Goal: Task Accomplishment & Management: Manage account settings

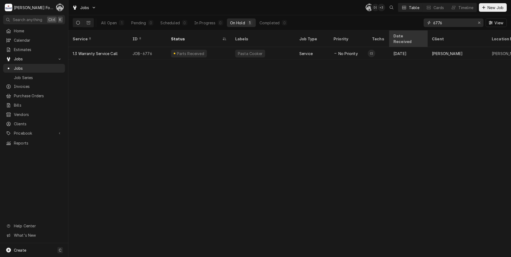
drag, startPoint x: 444, startPoint y: 25, endPoint x: 395, endPoint y: 37, distance: 50.7
click at [395, 37] on div "Jobs C( D( + 3 Table Cards Timeline New Job All Open 1 Pending 0 Scheduled 0 In…" at bounding box center [289, 128] width 442 height 257
type input "6500"
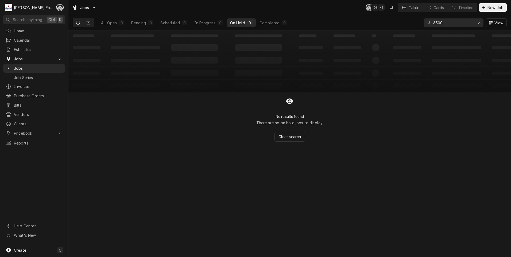
click at [89, 24] on icon "Dynamic Content Wrapper" at bounding box center [89, 22] width 4 height 3
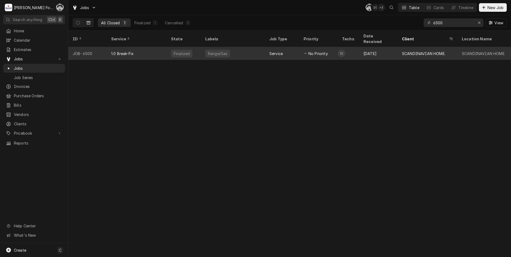
click at [156, 47] on div "1.0 Break-Fix" at bounding box center [137, 53] width 60 height 13
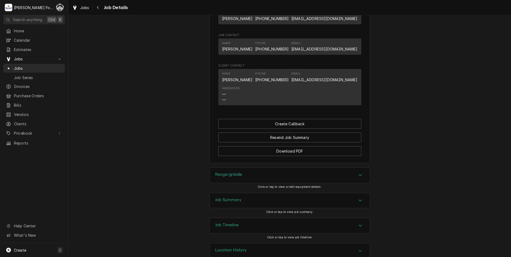
scroll to position [447, 0]
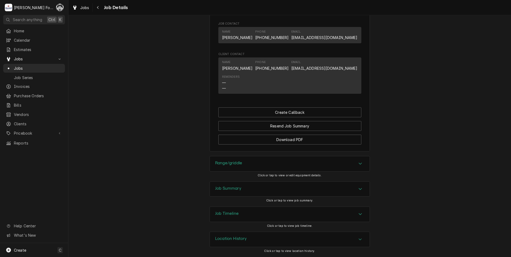
click at [264, 167] on div "Range/griddle" at bounding box center [290, 163] width 160 height 15
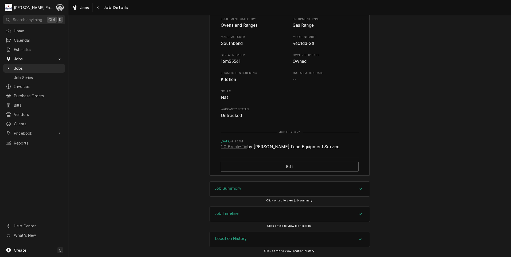
scroll to position [607, 0]
click at [246, 191] on div "Job Summary" at bounding box center [290, 189] width 160 height 15
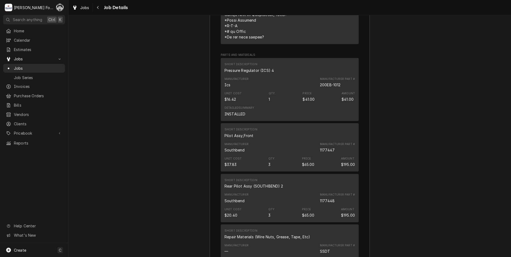
scroll to position [1515, 0]
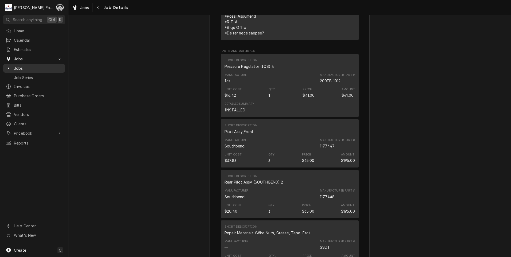
click at [18, 68] on span "Jobs" at bounding box center [38, 68] width 48 height 6
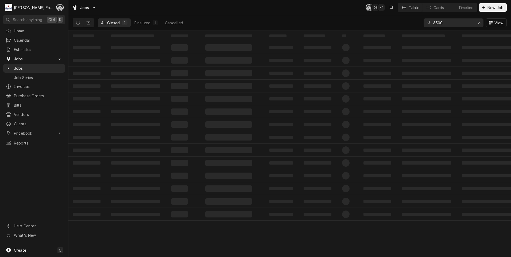
click at [88, 22] on icon "Dynamic Content Wrapper" at bounding box center [89, 23] width 4 height 4
click at [77, 23] on icon "Dynamic Content Wrapper" at bounding box center [78, 23] width 4 height 4
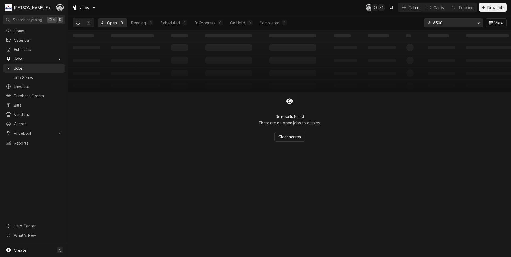
drag, startPoint x: 440, startPoint y: 24, endPoint x: 415, endPoint y: 28, distance: 25.6
click at [415, 28] on div "All Open 0 Pending 0 Scheduled 0 In Progress 0 On Hold 0 Completed 0 6500 View" at bounding box center [290, 22] width 434 height 15
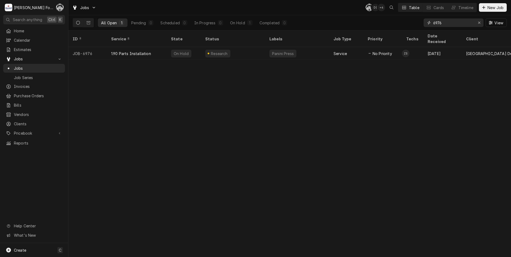
drag, startPoint x: 448, startPoint y: 23, endPoint x: 420, endPoint y: 25, distance: 28.7
click at [420, 25] on div "All Open 1 Pending 0 Scheduled 0 In Progress 0 On Hold 1 Completed 0 6976 View" at bounding box center [290, 22] width 434 height 15
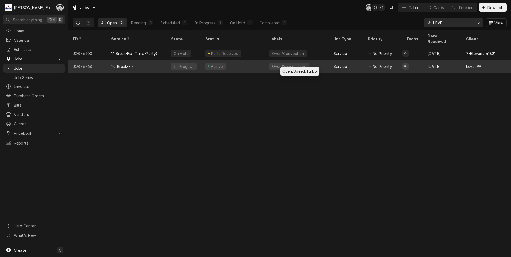
type input "LEVE"
click at [300, 64] on div "Oven/Speed,Turbo" at bounding box center [289, 67] width 36 height 6
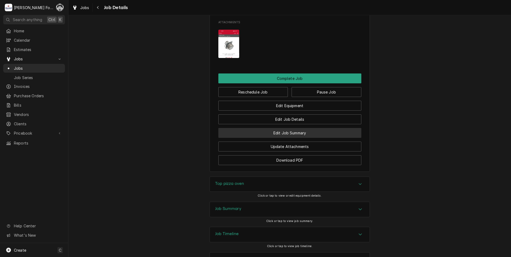
scroll to position [614, 0]
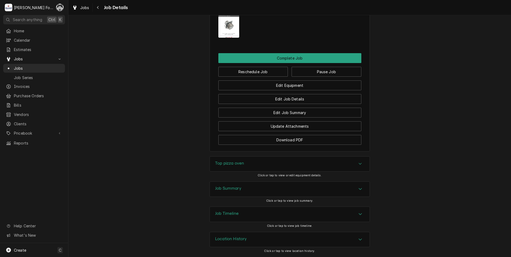
click at [253, 163] on div "Top pizza oven" at bounding box center [290, 163] width 160 height 15
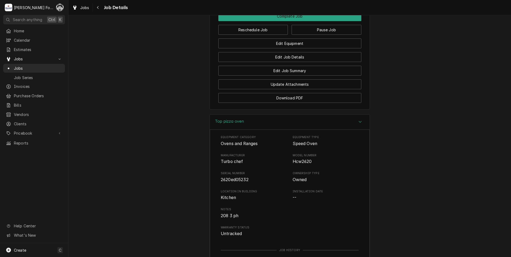
scroll to position [668, 0]
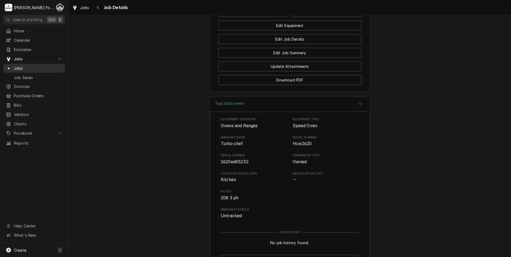
click at [21, 65] on span "Jobs" at bounding box center [38, 68] width 48 height 6
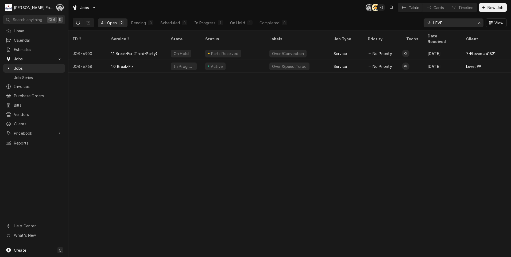
click at [447, 27] on div "LEVE View" at bounding box center [464, 22] width 83 height 15
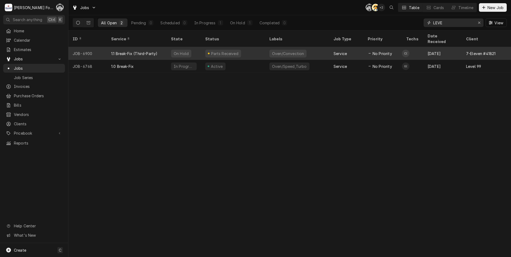
drag, startPoint x: 441, startPoint y: 25, endPoint x: 375, endPoint y: 49, distance: 69.8
click at [376, 49] on div "Jobs C( AT + 2 Table Cards Timeline New Job All Open 2 Pending 0 Scheduled 0 In…" at bounding box center [289, 128] width 442 height 257
type input "E"
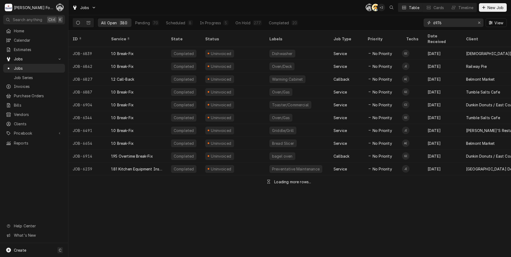
type input "6976"
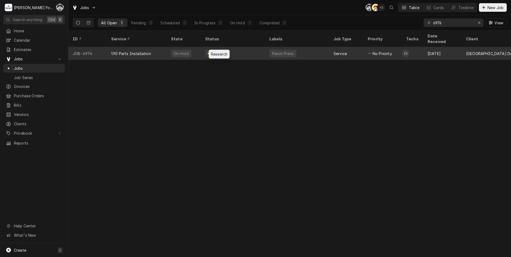
click at [213, 51] on div "Research" at bounding box center [219, 54] width 18 height 6
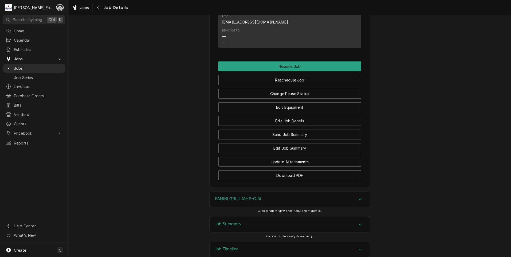
scroll to position [497, 0]
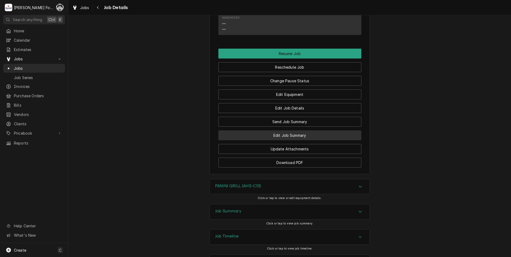
click at [283, 130] on button "Edit Job Summary" at bounding box center [289, 135] width 143 height 10
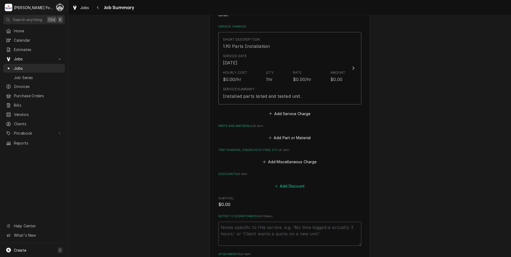
scroll to position [134, 0]
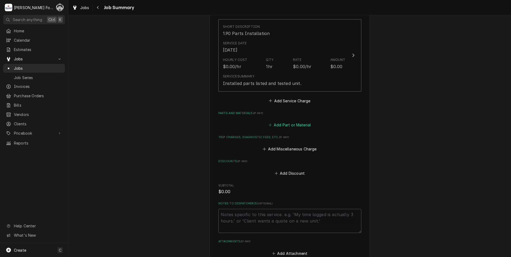
click at [280, 123] on button "Add Part or Material" at bounding box center [289, 124] width 44 height 7
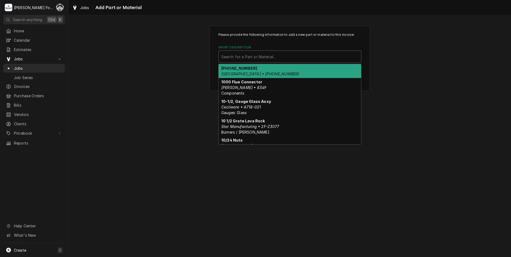
click at [268, 55] on div "Short Description" at bounding box center [289, 57] width 137 height 10
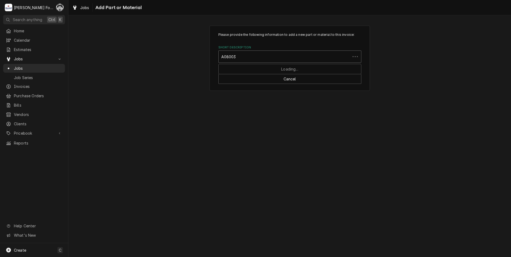
type input "A08003"
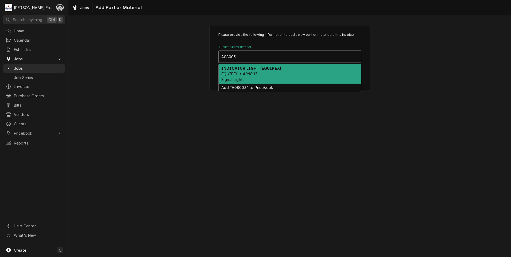
drag, startPoint x: 250, startPoint y: 66, endPoint x: 251, endPoint y: 68, distance: 2.9
click at [250, 68] on strong "INDICATOR LIGHT (EQUIPEX)" at bounding box center [251, 68] width 60 height 5
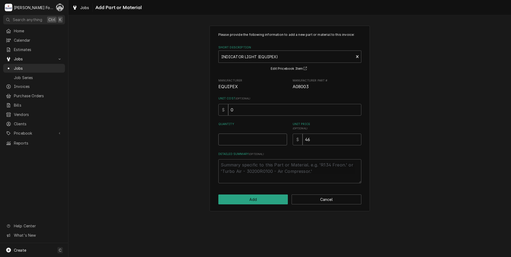
click at [281, 136] on input "Quantity" at bounding box center [252, 140] width 69 height 12
type textarea "x"
type input "0.5"
click at [283, 137] on input "0.5" at bounding box center [252, 140] width 69 height 12
type textarea "x"
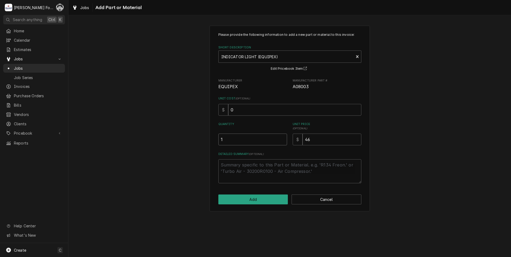
type input "1"
click at [283, 137] on input "1" at bounding box center [252, 140] width 69 height 12
drag, startPoint x: 299, startPoint y: 144, endPoint x: 274, endPoint y: 144, distance: 25.4
click at [274, 144] on div "Quantity 1 Unit Price ( optional ) $ 46" at bounding box center [289, 133] width 143 height 23
type textarea "x"
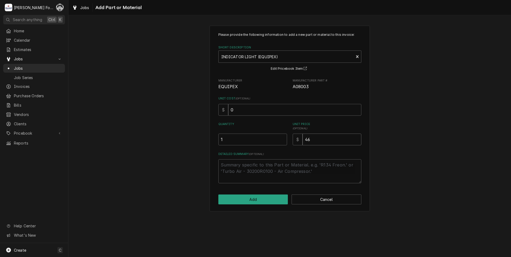
type input "5"
type textarea "x"
type input "56"
click at [254, 200] on button "Add" at bounding box center [253, 199] width 70 height 10
type textarea "x"
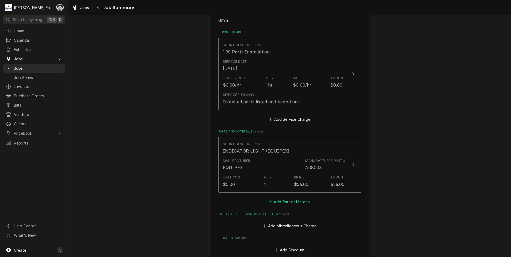
scroll to position [134, 0]
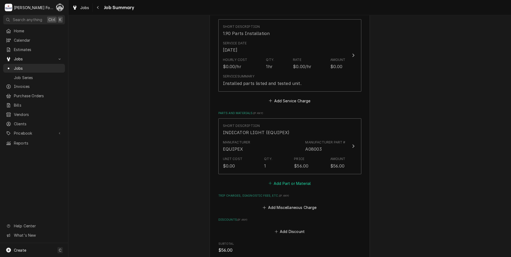
click at [288, 185] on button "Add Part or Material" at bounding box center [289, 182] width 44 height 7
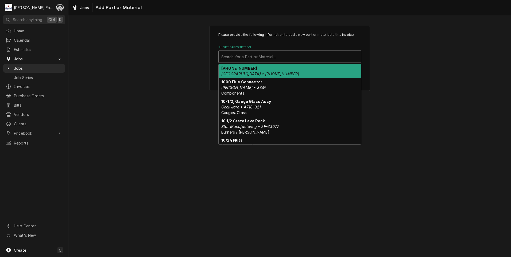
click at [264, 55] on div "Short Description" at bounding box center [289, 57] width 137 height 10
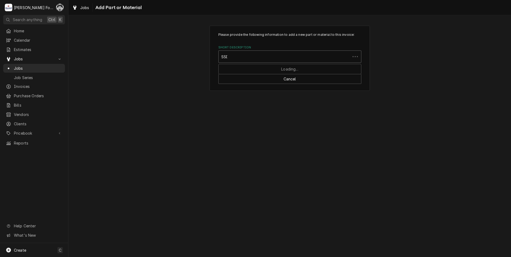
type input "SSDT"
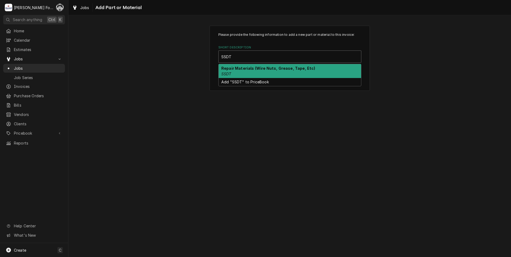
click at [244, 71] on div "Repair Materials (Wire Nuts, Grease, Tape, Etc) SSDT" at bounding box center [289, 71] width 142 height 14
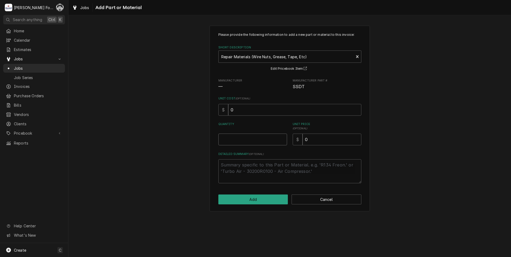
click at [281, 136] on input "Quantity" at bounding box center [252, 140] width 69 height 12
type textarea "x"
type input "0.5"
click at [283, 137] on input "0.5" at bounding box center [252, 140] width 69 height 12
type textarea "x"
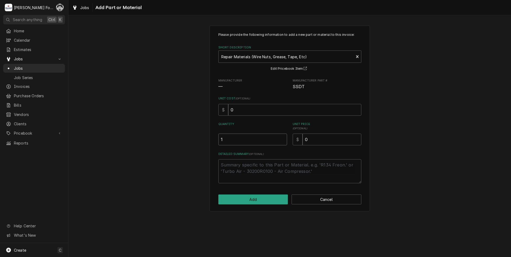
type input "1"
click at [283, 137] on input "1" at bounding box center [252, 140] width 69 height 12
drag, startPoint x: 309, startPoint y: 140, endPoint x: 281, endPoint y: 147, distance: 28.4
click at [281, 147] on div "Please provide the following information to add a new part or material to this …" at bounding box center [289, 107] width 143 height 151
type textarea "x"
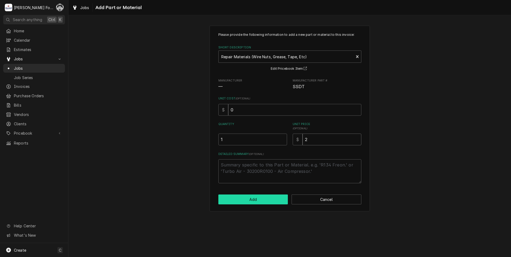
type input "2"
click at [259, 200] on button "Add" at bounding box center [253, 199] width 70 height 10
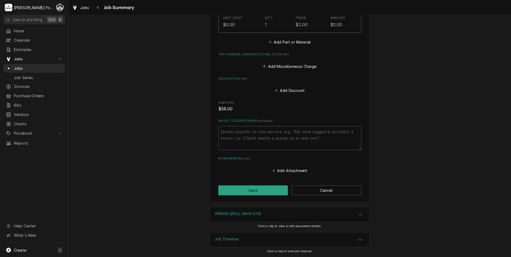
scroll to position [333, 0]
click at [248, 188] on button "Save" at bounding box center [253, 190] width 70 height 10
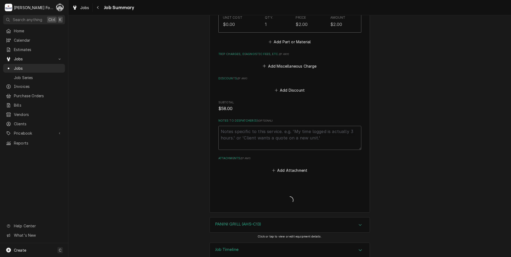
type textarea "x"
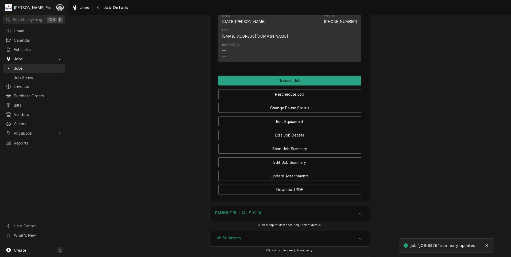
scroll to position [534, 0]
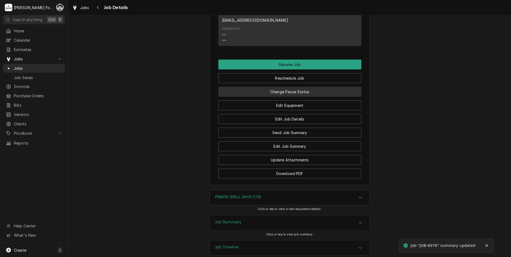
click at [281, 87] on button "Change Pause Status" at bounding box center [289, 92] width 143 height 10
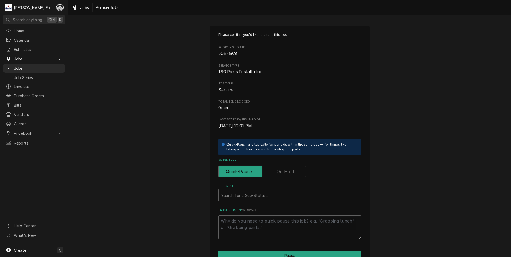
click at [276, 168] on label "Pause Type" at bounding box center [262, 172] width 88 height 12
click at [276, 168] on input "Pause Type" at bounding box center [262, 172] width 83 height 12
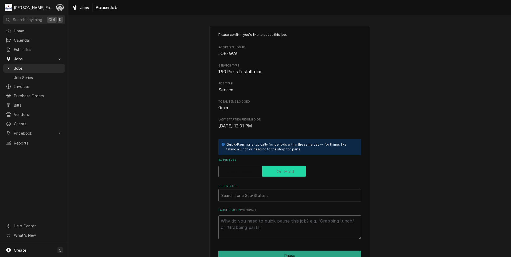
checkbox input "true"
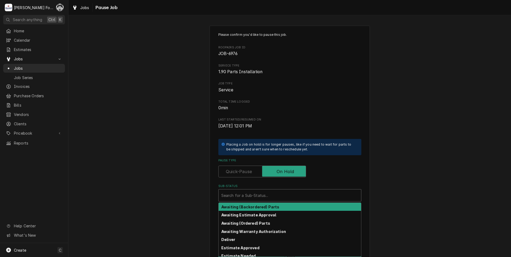
click at [271, 198] on div "Sub-Status" at bounding box center [289, 195] width 137 height 10
click at [260, 199] on div "Sub-Status" at bounding box center [289, 195] width 137 height 10
click at [260, 193] on div "Sub-Status" at bounding box center [289, 195] width 137 height 10
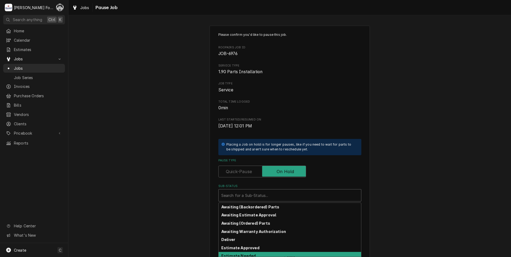
click at [240, 255] on strong "Estimate Needed" at bounding box center [238, 255] width 34 height 5
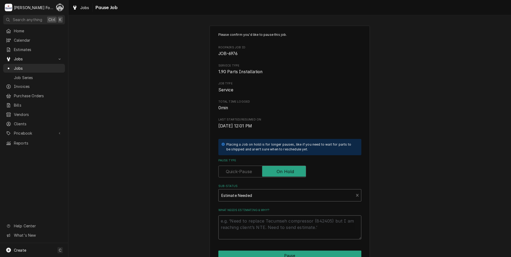
click at [238, 227] on textarea "What needs estimating & why?" at bounding box center [289, 227] width 143 height 24
type textarea "x"
type textarea "P"
type textarea "x"
type textarea "PA"
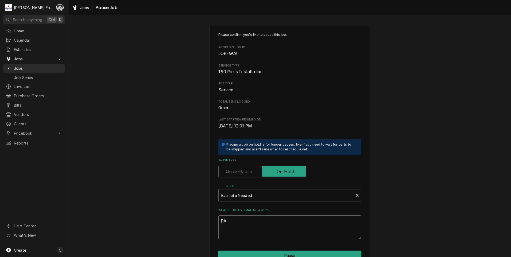
type textarea "x"
type textarea "PAR"
type textarea "x"
type textarea "PART"
type textarea "x"
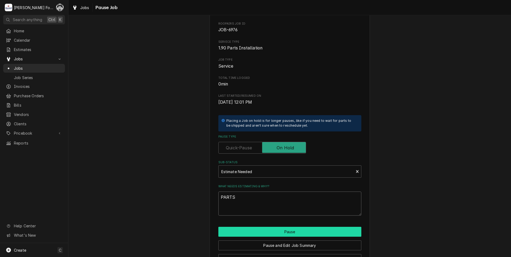
scroll to position [42, 0]
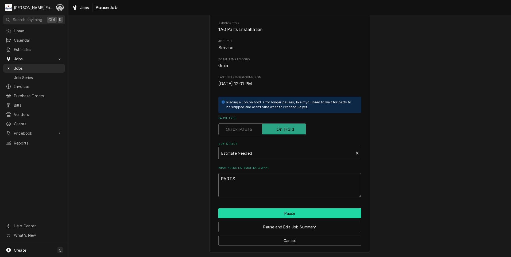
type textarea "PARTS"
click at [264, 214] on button "Pause" at bounding box center [289, 213] width 143 height 10
type textarea "x"
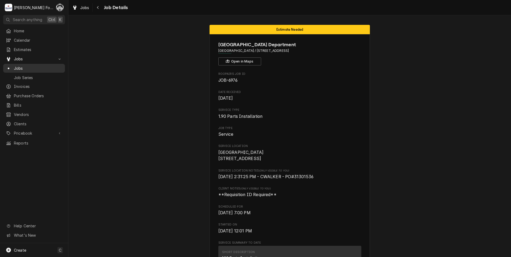
click at [21, 65] on span "Jobs" at bounding box center [38, 68] width 48 height 6
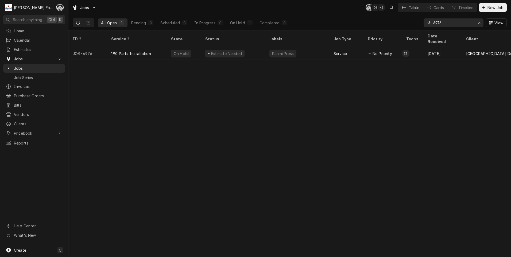
drag, startPoint x: 442, startPoint y: 23, endPoint x: 406, endPoint y: 28, distance: 36.4
click at [406, 28] on div "All Open 1 Pending 0 Scheduled 0 In Progress 0 On Hold 1 Completed 0 6976 View" at bounding box center [290, 22] width 434 height 15
type input "6967"
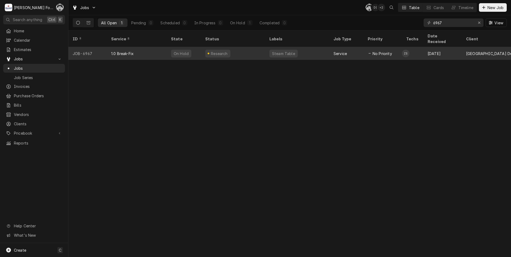
click at [209, 53] on div "Dynamic Content Wrapper" at bounding box center [208, 54] width 2 height 2
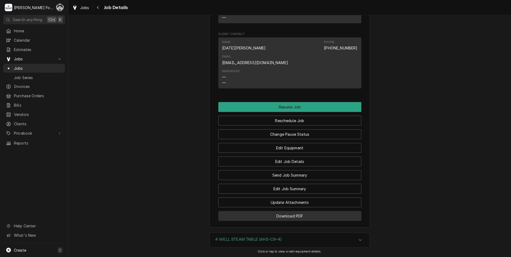
scroll to position [497, 0]
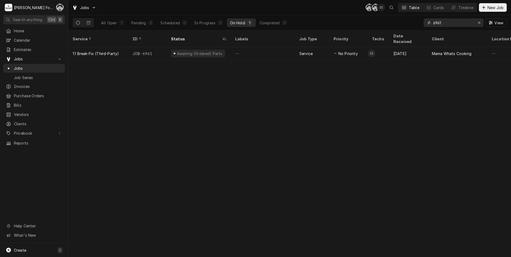
drag, startPoint x: 453, startPoint y: 25, endPoint x: 382, endPoint y: 29, distance: 71.7
click at [383, 31] on div "Jobs C( C( D( Table Cards Timeline New Job All Open 1 Pending 0 Scheduled 0 In …" at bounding box center [289, 128] width 442 height 257
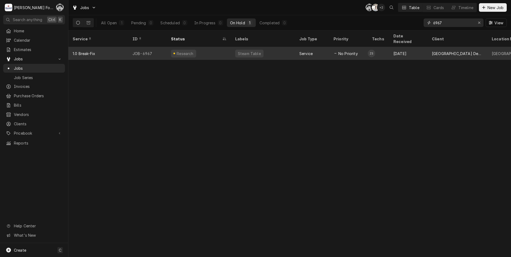
type input "6967"
click at [259, 50] on div "Steam Table" at bounding box center [249, 54] width 28 height 8
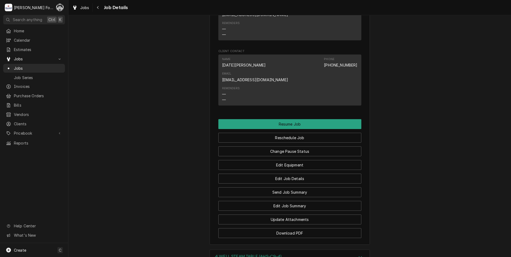
scroll to position [427, 0]
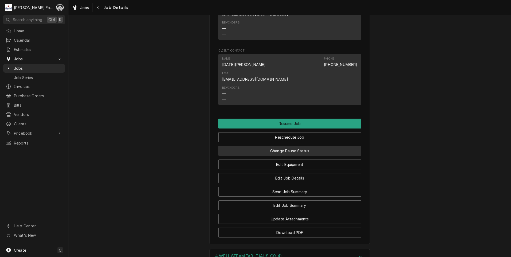
click at [271, 146] on button "Change Pause Status" at bounding box center [289, 151] width 143 height 10
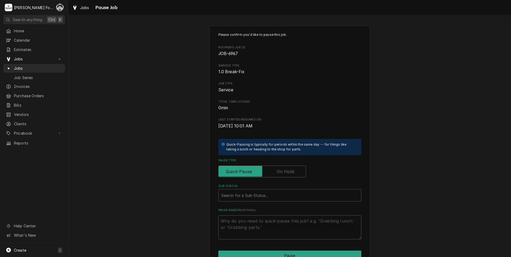
click at [281, 170] on label "Pause Type" at bounding box center [262, 172] width 88 height 12
click at [281, 170] on input "Pause Type" at bounding box center [262, 172] width 83 height 12
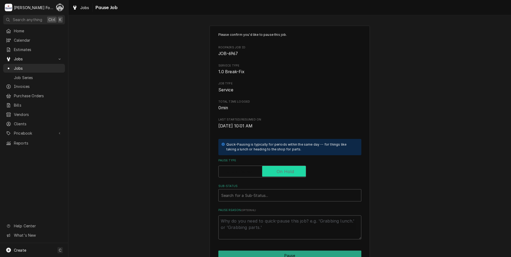
checkbox input "true"
drag, startPoint x: 268, startPoint y: 193, endPoint x: 264, endPoint y: 198, distance: 6.3
click at [267, 194] on div "Sub-Status" at bounding box center [289, 195] width 137 height 10
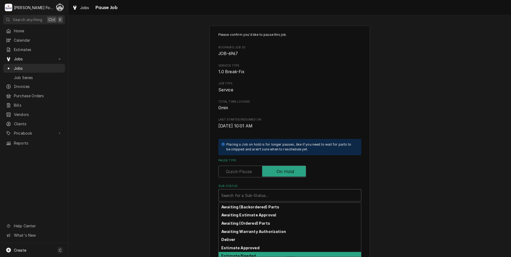
click at [248, 254] on strong "Estimate Needed" at bounding box center [238, 255] width 34 height 5
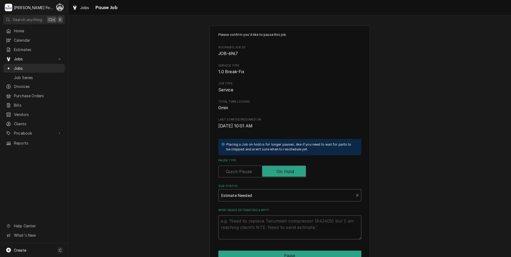
click at [248, 225] on textarea "What needs estimating & why?" at bounding box center [289, 227] width 143 height 24
type textarea "x"
type textarea "P"
type textarea "x"
type textarea "PA"
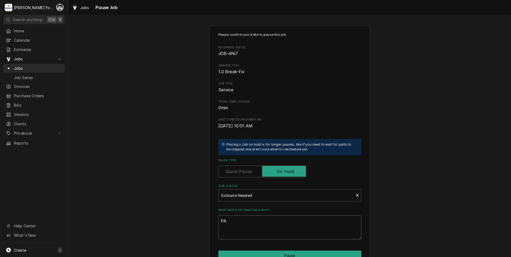
type textarea "x"
type textarea "PAR"
type textarea "x"
type textarea "PART"
type textarea "x"
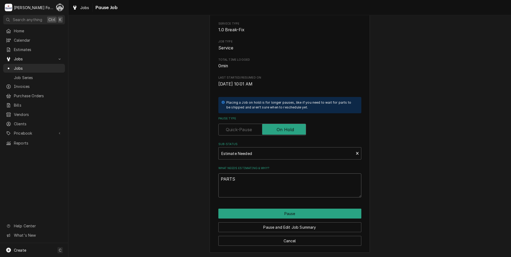
scroll to position [42, 0]
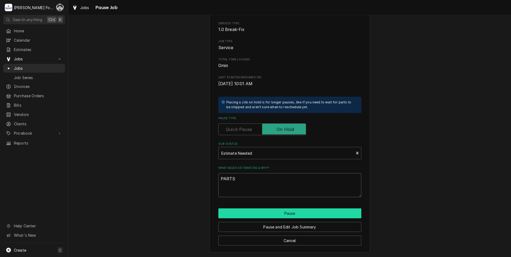
type textarea "PARTS"
click at [265, 215] on button "Pause" at bounding box center [289, 213] width 143 height 10
type textarea "x"
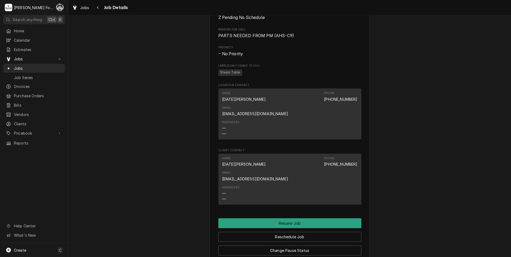
scroll to position [401, 0]
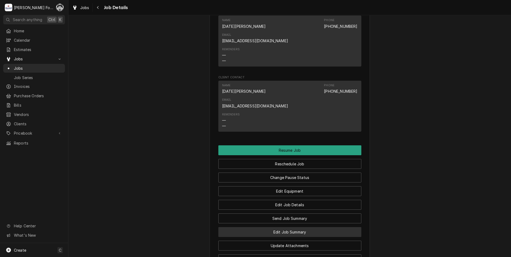
click at [286, 227] on button "Edit Job Summary" at bounding box center [289, 232] width 143 height 10
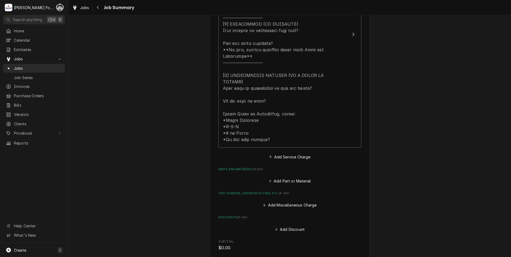
scroll to position [267, 0]
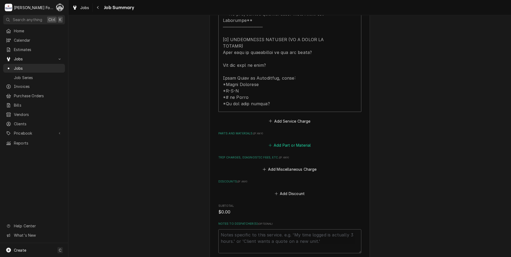
click at [300, 142] on button "Add Part or Material" at bounding box center [289, 145] width 44 height 7
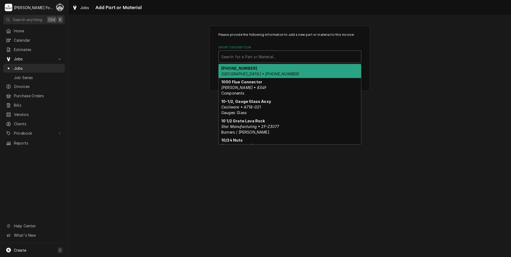
click at [281, 57] on div "Short Description" at bounding box center [289, 57] width 137 height 10
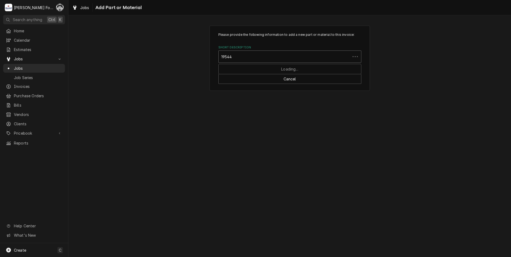
type input "195446"
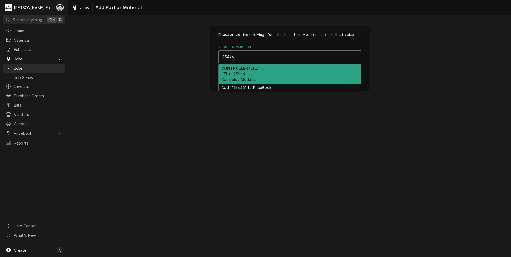
click at [252, 77] on span "Controls / Modules" at bounding box center [238, 79] width 35 height 5
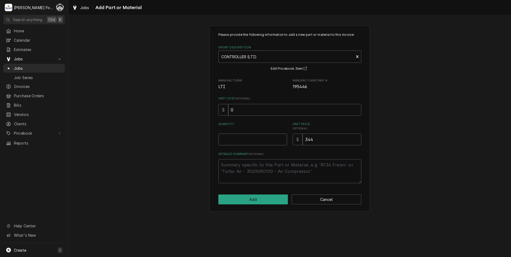
type textarea "x"
type input "0.5"
click at [281, 137] on input "0.5" at bounding box center [252, 140] width 69 height 12
type textarea "x"
type input "1"
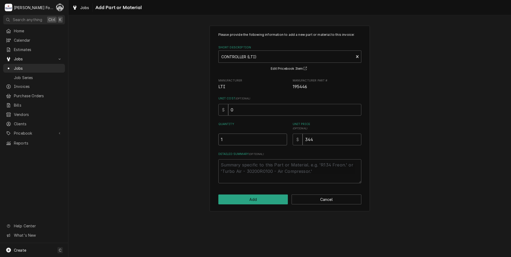
click at [281, 137] on input "1" at bounding box center [252, 140] width 69 height 12
click at [263, 202] on button "Add" at bounding box center [253, 199] width 70 height 10
type textarea "x"
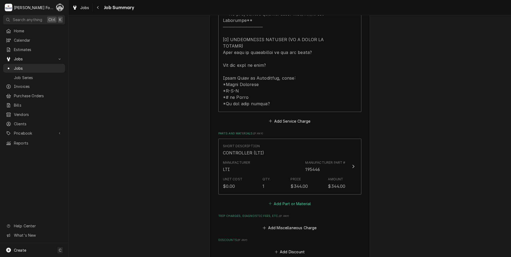
click at [292, 200] on button "Add Part or Material" at bounding box center [289, 203] width 44 height 7
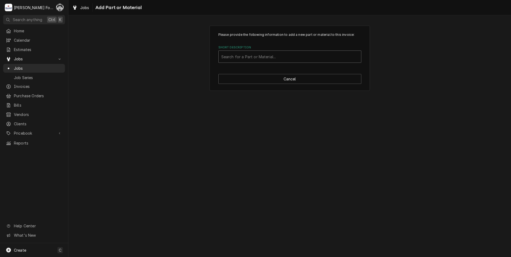
click at [297, 56] on div "Short Description" at bounding box center [289, 57] width 137 height 10
type input "SSDT"
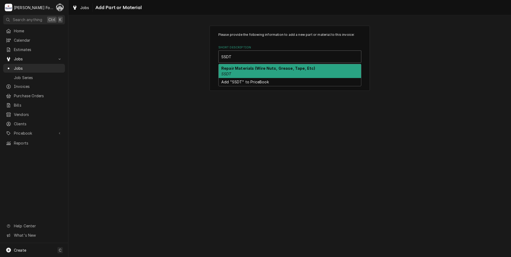
click at [244, 73] on div "Repair Materials (Wire Nuts, Grease, Tape, Etc) SSDT" at bounding box center [289, 71] width 142 height 14
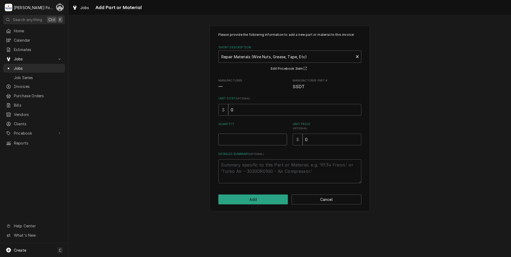
type textarea "x"
type input "0.5"
click at [282, 137] on input "0.5" at bounding box center [252, 140] width 69 height 12
type textarea "x"
type input "1"
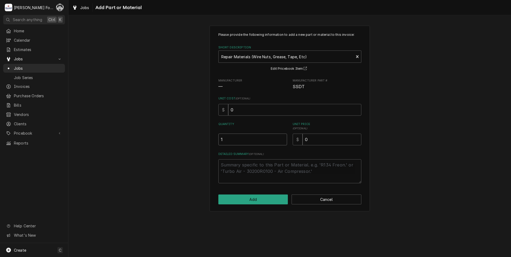
click at [282, 137] on input "1" at bounding box center [252, 140] width 69 height 12
drag, startPoint x: 318, startPoint y: 139, endPoint x: 263, endPoint y: 139, distance: 55.0
click at [267, 142] on div "Quantity 1 Unit Price ( optional ) $ 0" at bounding box center [289, 133] width 143 height 23
type textarea "x"
type input "8"
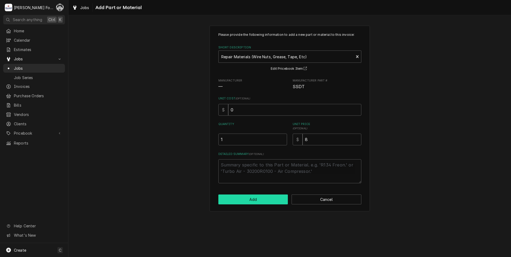
click at [260, 205] on div "Please provide the following information to add a new part or material to this …" at bounding box center [289, 119] width 160 height 186
click at [261, 204] on button "Add" at bounding box center [253, 199] width 70 height 10
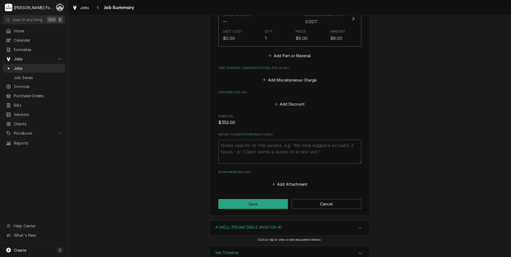
scroll to position [474, 0]
click at [264, 198] on button "Save" at bounding box center [253, 203] width 70 height 10
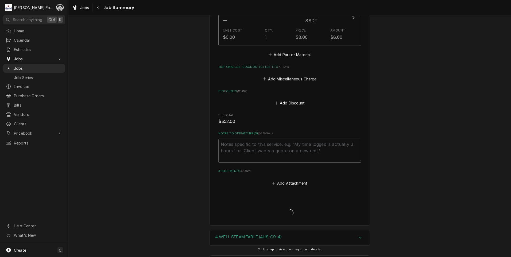
type textarea "x"
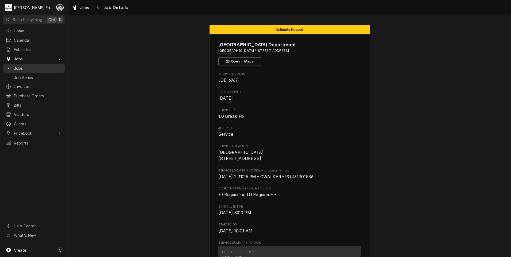
click at [23, 68] on span "Jobs" at bounding box center [38, 68] width 48 height 6
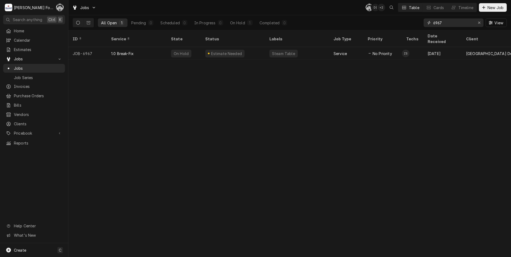
drag, startPoint x: 448, startPoint y: 21, endPoint x: 394, endPoint y: 29, distance: 54.5
click at [394, 29] on div "All Open 1 Pending 0 Scheduled 0 In Progress 0 On Hold 1 Completed 0 6967 View" at bounding box center [290, 22] width 434 height 15
type input "6968"
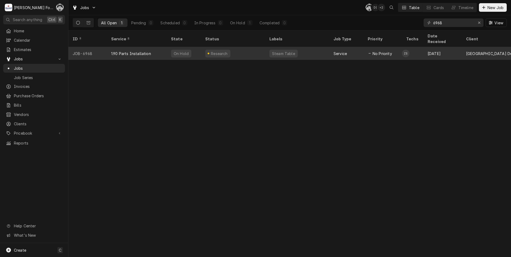
click at [245, 47] on div "Research" at bounding box center [233, 53] width 64 height 13
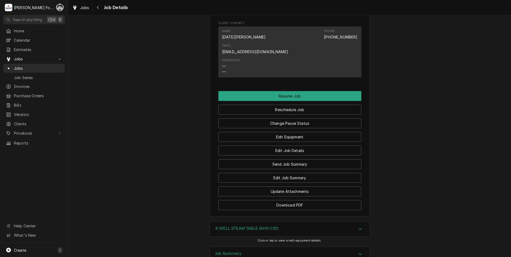
scroll to position [497, 0]
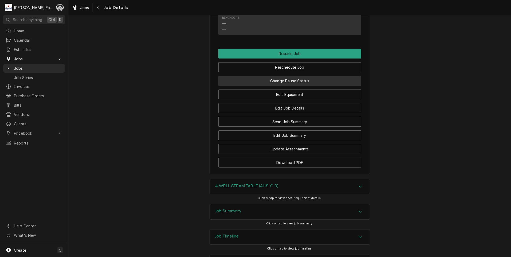
click at [283, 76] on button "Change Pause Status" at bounding box center [289, 81] width 143 height 10
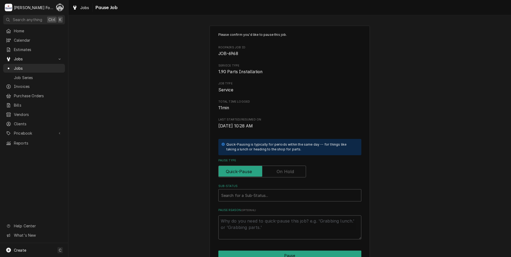
click at [283, 170] on label "Pause Type" at bounding box center [262, 172] width 88 height 12
click at [283, 170] on input "Pause Type" at bounding box center [262, 172] width 83 height 12
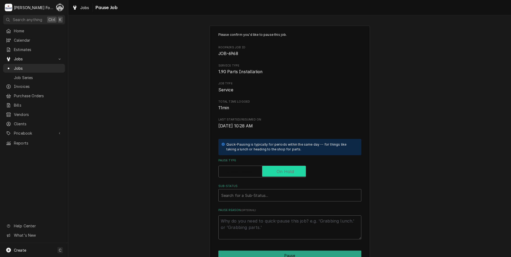
checkbox input "true"
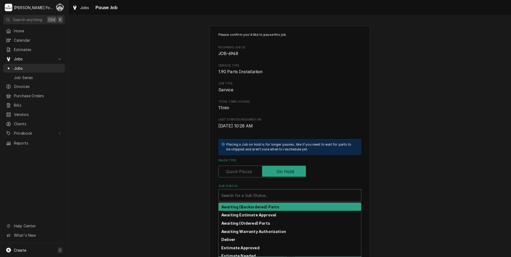
drag, startPoint x: 262, startPoint y: 195, endPoint x: 258, endPoint y: 206, distance: 11.6
click at [262, 196] on div "Sub-Status" at bounding box center [289, 195] width 137 height 10
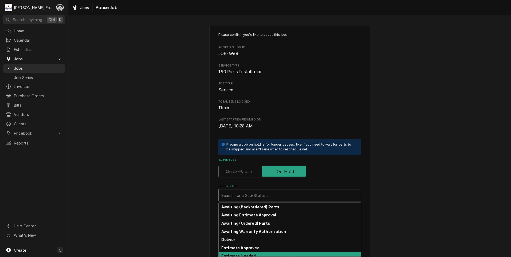
click at [245, 254] on strong "Estimate Needed" at bounding box center [238, 255] width 34 height 5
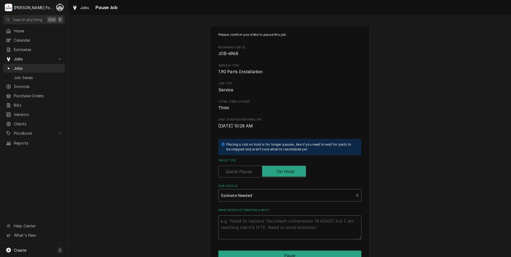
drag, startPoint x: 251, startPoint y: 223, endPoint x: 253, endPoint y: 219, distance: 4.1
click at [252, 222] on textarea "What needs estimating & why?" at bounding box center [289, 227] width 143 height 24
type textarea "x"
type textarea "P"
type textarea "x"
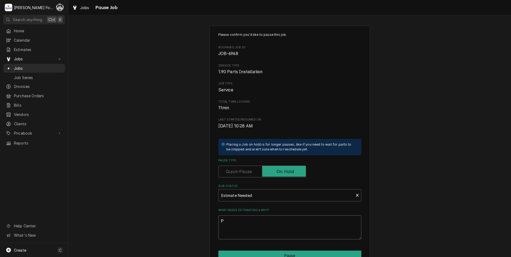
type textarea "PA"
type textarea "x"
type textarea "PAR"
type textarea "x"
type textarea "PART"
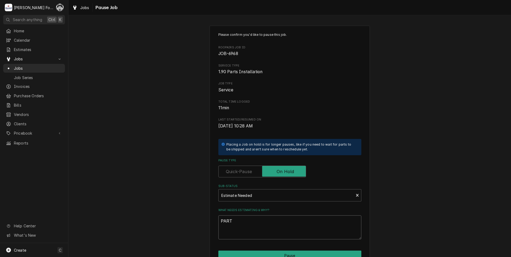
type textarea "x"
type textarea "PARTS"
click at [289, 255] on button "Pause" at bounding box center [289, 255] width 143 height 10
type textarea "x"
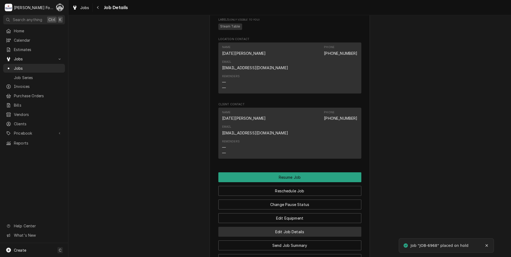
scroll to position [374, 0]
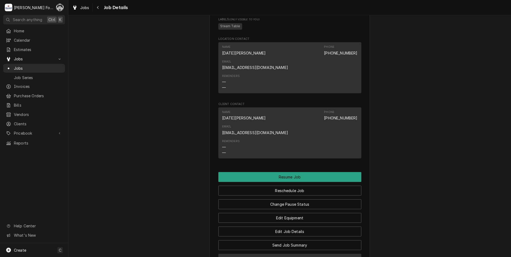
click at [280, 254] on button "Edit Job Summary" at bounding box center [289, 259] width 143 height 10
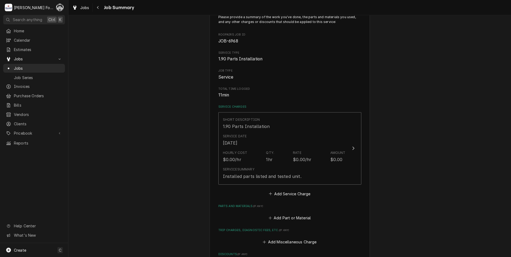
scroll to position [214, 0]
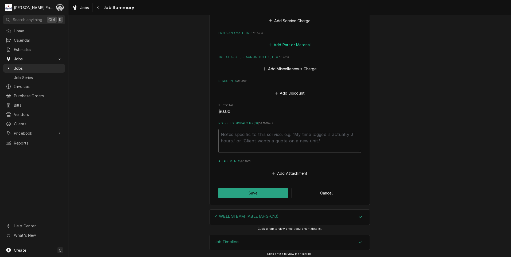
click at [290, 44] on button "Add Part or Material" at bounding box center [289, 44] width 44 height 7
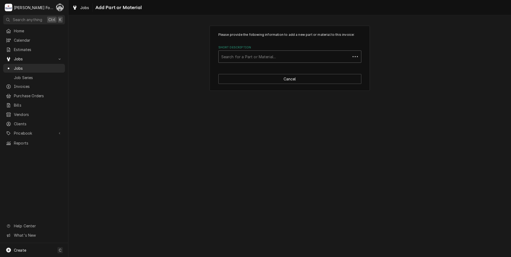
click at [274, 53] on div "Short Description" at bounding box center [284, 57] width 126 height 10
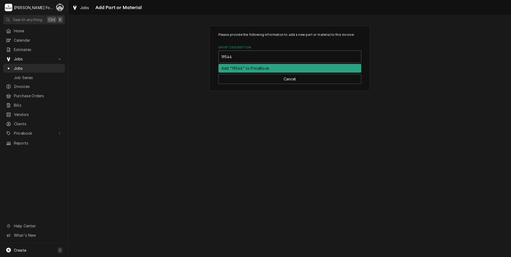
type input "195446"
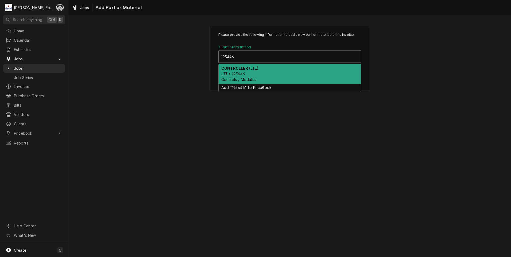
click at [257, 72] on div "CONTROLLER (LTI) LTI • 195446 Controls / Modules" at bounding box center [289, 73] width 142 height 19
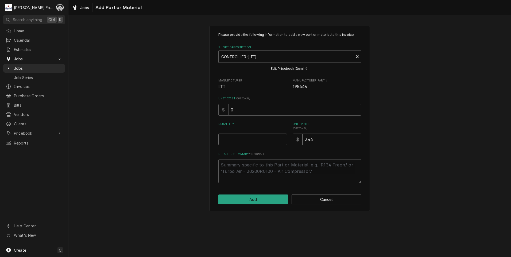
type textarea "x"
type input "0.5"
click at [282, 137] on input "0.5" at bounding box center [252, 140] width 69 height 12
type textarea "x"
type input "1"
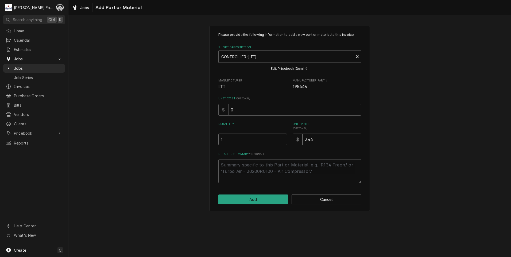
click at [282, 137] on input "1" at bounding box center [252, 140] width 69 height 12
click at [249, 197] on button "Add" at bounding box center [253, 199] width 70 height 10
type textarea "x"
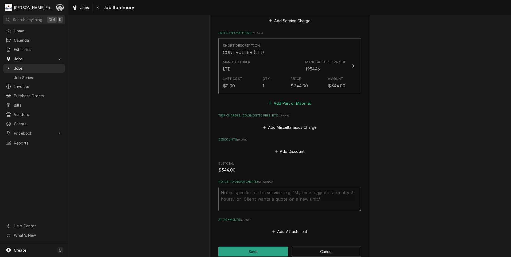
click at [289, 101] on button "Add Part or Material" at bounding box center [289, 102] width 44 height 7
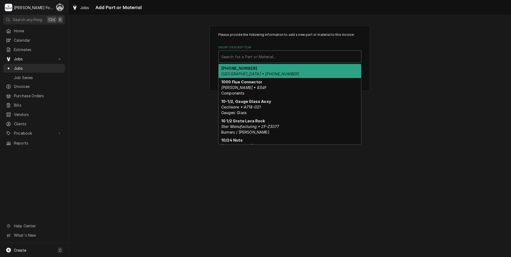
click at [295, 52] on div "Short Description" at bounding box center [289, 57] width 137 height 10
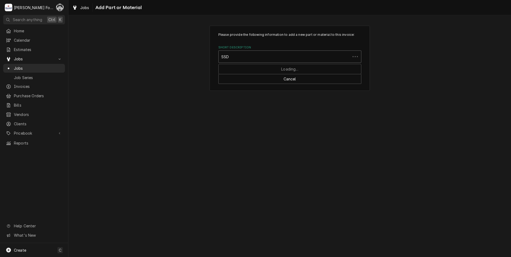
type input "SSDT"
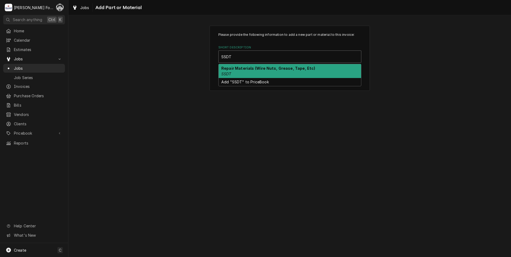
click at [234, 74] on div "Repair Materials (Wire Nuts, Grease, Tape, Etc) SSDT" at bounding box center [289, 71] width 142 height 14
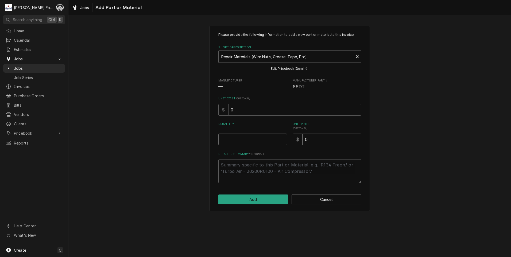
type textarea "x"
type input "0.5"
click at [281, 138] on input "0.5" at bounding box center [252, 140] width 69 height 12
type textarea "x"
type input "1"
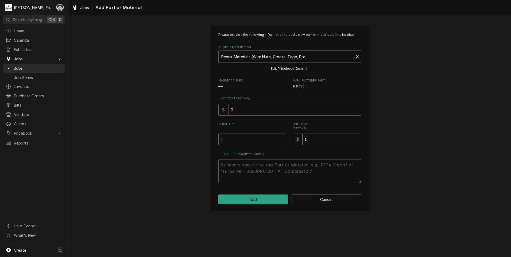
click at [281, 138] on input "1" at bounding box center [252, 140] width 69 height 12
drag, startPoint x: 326, startPoint y: 138, endPoint x: 277, endPoint y: 151, distance: 51.4
click at [277, 151] on div "Please provide the following information to add a new part or material to this …" at bounding box center [289, 107] width 143 height 151
type textarea "x"
type input "8"
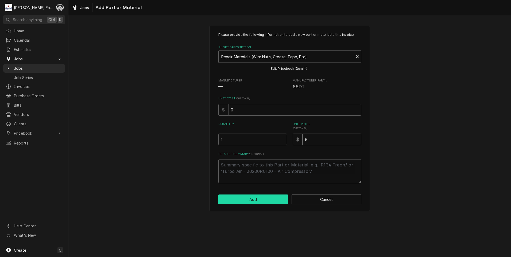
click at [254, 199] on button "Add" at bounding box center [253, 199] width 70 height 10
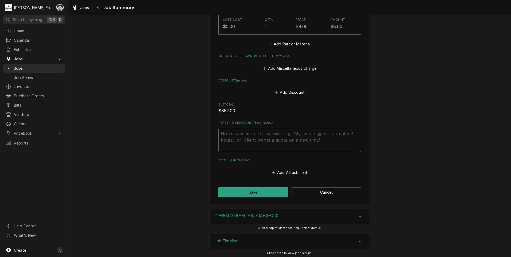
scroll to position [333, 0]
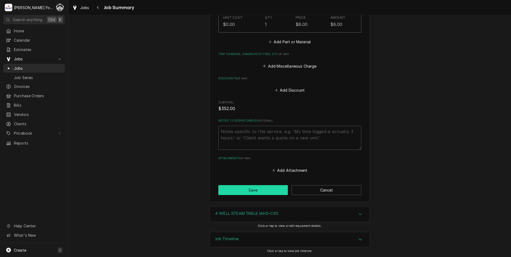
click at [236, 194] on button "Save" at bounding box center [253, 190] width 70 height 10
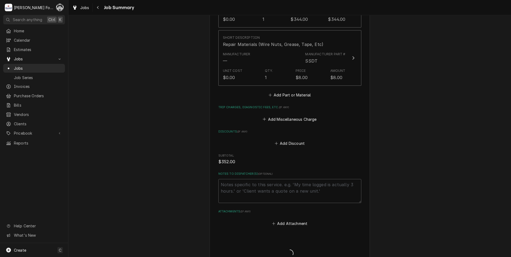
scroll to position [200, 0]
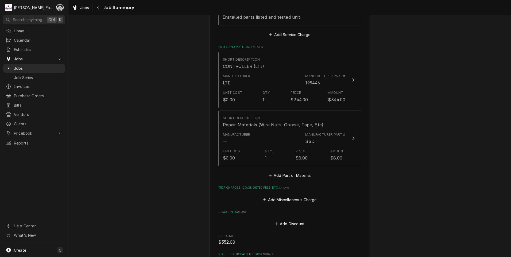
type textarea "x"
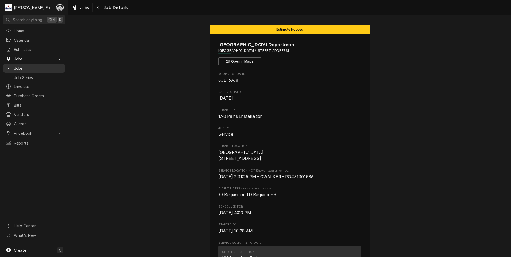
click at [20, 65] on span "Jobs" at bounding box center [38, 68] width 48 height 6
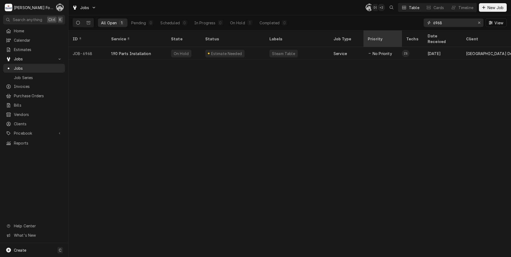
drag, startPoint x: 444, startPoint y: 24, endPoint x: 394, endPoint y: 33, distance: 50.7
click at [394, 33] on div "Jobs C( D( + 2 Table Cards Timeline New Job All Open 1 Pending 0 Scheduled 0 In…" at bounding box center [289, 128] width 442 height 257
type input "6971"
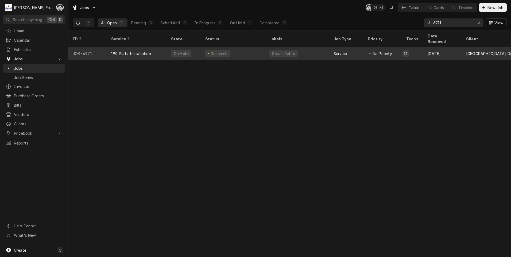
click at [176, 51] on div "On Hold" at bounding box center [181, 54] width 16 height 6
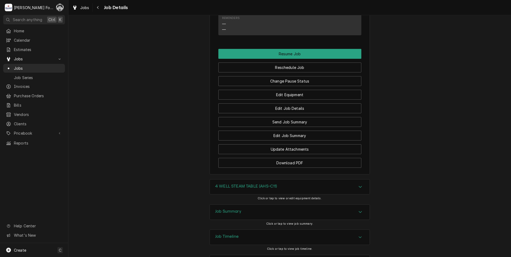
scroll to position [497, 0]
click at [289, 76] on button "Change Pause Status" at bounding box center [289, 81] width 143 height 10
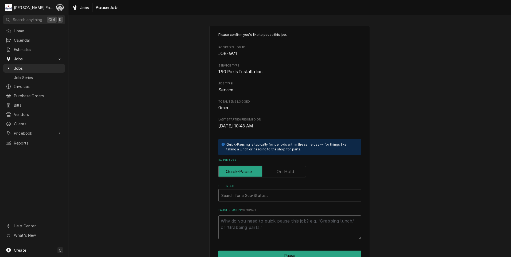
click at [285, 170] on label "Pause Type" at bounding box center [262, 172] width 88 height 12
click at [285, 170] on input "Pause Type" at bounding box center [262, 172] width 83 height 12
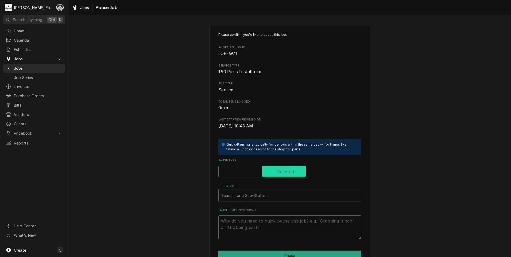
checkbox input "true"
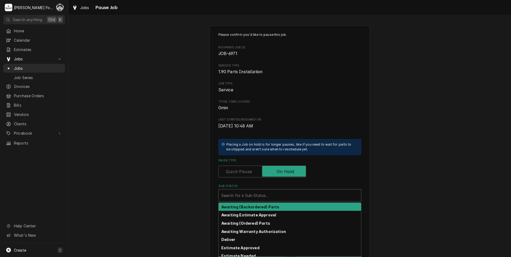
click at [265, 196] on div "Sub-Status" at bounding box center [289, 195] width 137 height 10
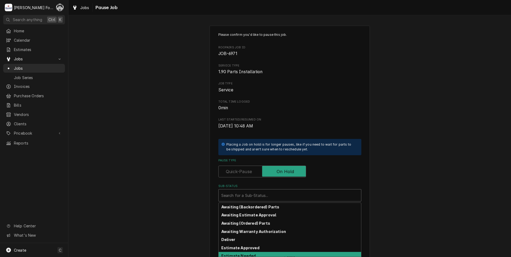
click at [241, 254] on strong "Estimate Needed" at bounding box center [238, 255] width 34 height 5
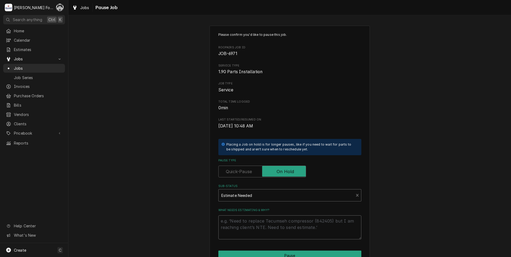
drag, startPoint x: 245, startPoint y: 227, endPoint x: 245, endPoint y: 224, distance: 3.2
click at [245, 226] on textarea "What needs estimating & why?" at bounding box center [289, 227] width 143 height 24
type textarea "x"
type textarea "P"
type textarea "x"
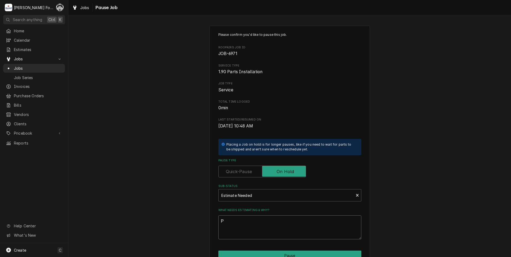
type textarea "PA"
type textarea "x"
type textarea "PAR"
type textarea "x"
type textarea "PART"
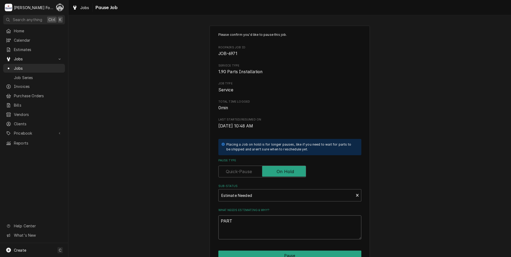
type textarea "x"
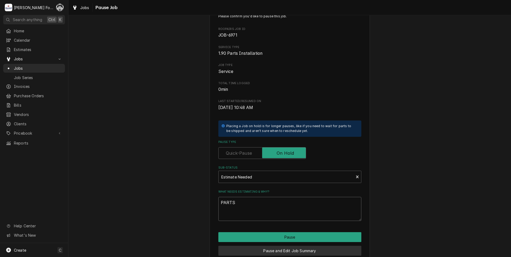
scroll to position [42, 0]
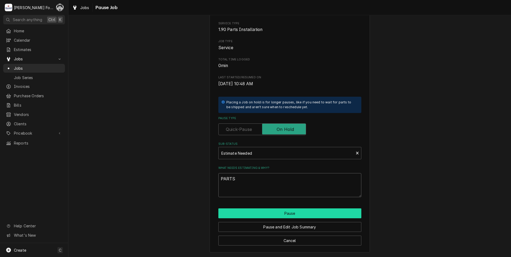
type textarea "PARTS"
click at [279, 214] on button "Pause" at bounding box center [289, 213] width 143 height 10
type textarea "x"
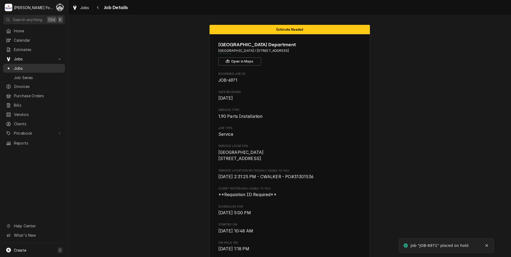
click at [16, 67] on span "Jobs" at bounding box center [38, 68] width 48 height 6
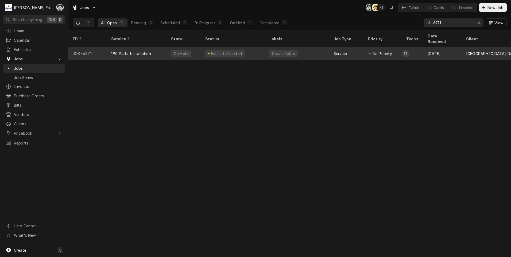
click at [283, 51] on div "Steam Table" at bounding box center [283, 54] width 24 height 6
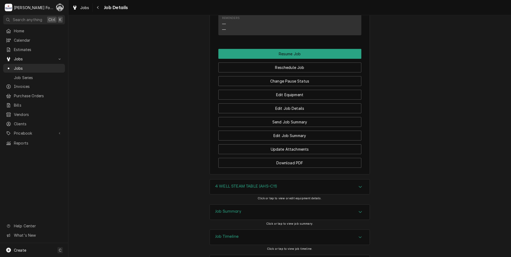
scroll to position [497, 0]
click at [275, 130] on button "Edit Job Summary" at bounding box center [289, 135] width 143 height 10
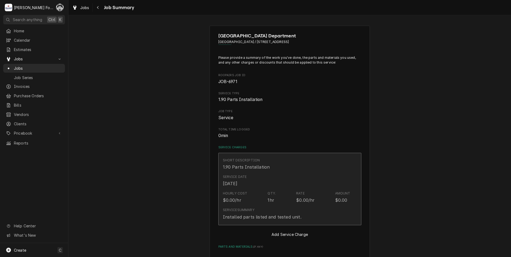
type textarea "x"
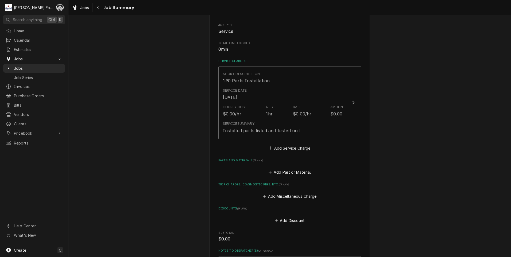
scroll to position [217, 0]
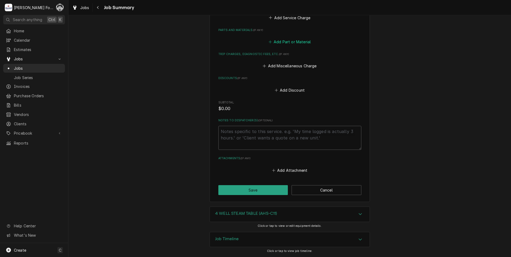
click at [284, 43] on button "Add Part or Material" at bounding box center [289, 41] width 44 height 7
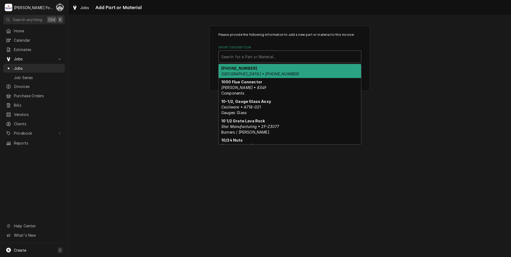
click at [287, 60] on div "Short Description" at bounding box center [289, 57] width 137 height 10
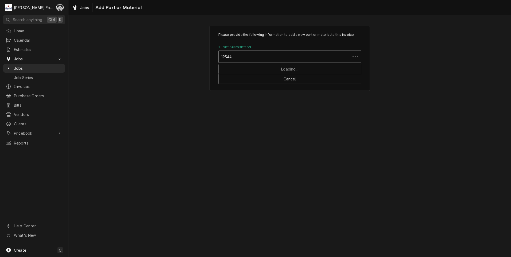
type input "195446"
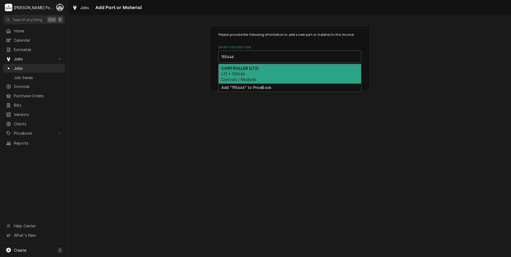
click at [258, 72] on div "CONTROLLER (LTI) LTI • 195446 Controls / Modules" at bounding box center [289, 73] width 142 height 19
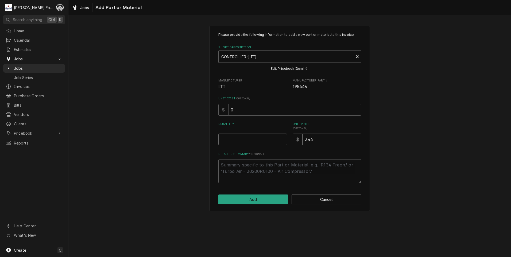
type textarea "x"
type input "0.5"
click at [281, 139] on input "0.5" at bounding box center [252, 140] width 69 height 12
type textarea "x"
type input "1"
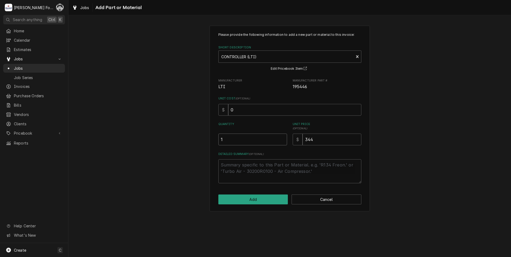
click at [281, 139] on input "1" at bounding box center [252, 140] width 69 height 12
click at [247, 202] on button "Add" at bounding box center [253, 199] width 70 height 10
type textarea "x"
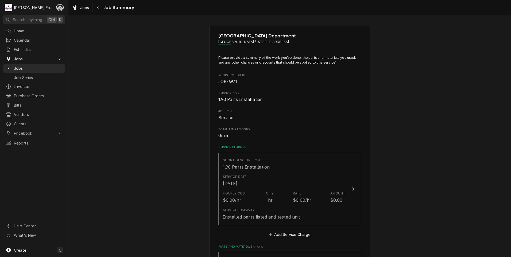
scroll to position [217, 0]
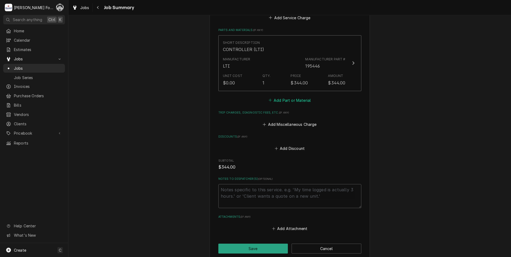
click at [295, 100] on button "Add Part or Material" at bounding box center [289, 99] width 44 height 7
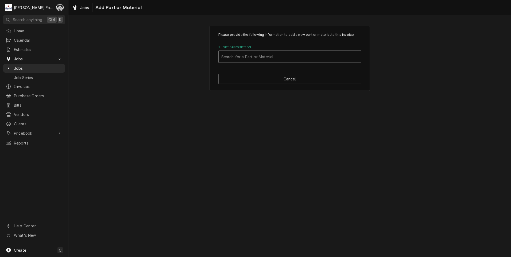
click at [295, 59] on div "Short Description" at bounding box center [289, 57] width 137 height 10
type input "SSDT"
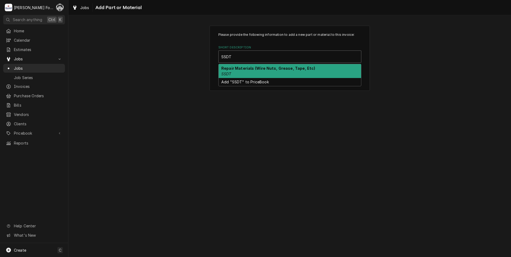
click at [283, 69] on strong "Repair Materials (Wire Nuts, Grease, Tape, Etc)" at bounding box center [268, 68] width 94 height 5
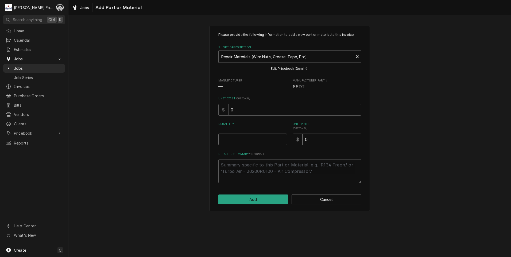
type textarea "x"
type input "0.5"
click at [282, 139] on input "0.5" at bounding box center [252, 140] width 69 height 12
type textarea "x"
type input "1"
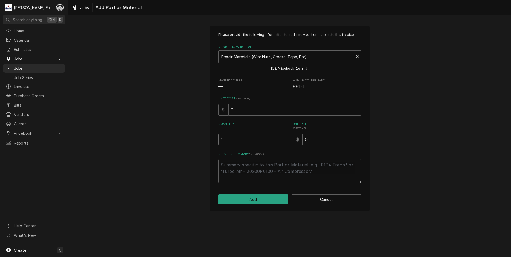
click at [282, 139] on input "1" at bounding box center [252, 140] width 69 height 12
drag, startPoint x: 321, startPoint y: 143, endPoint x: 276, endPoint y: 146, distance: 44.9
click at [276, 146] on div "Please provide the following information to add a new part or material to this …" at bounding box center [289, 107] width 143 height 151
type textarea "x"
type input "8"
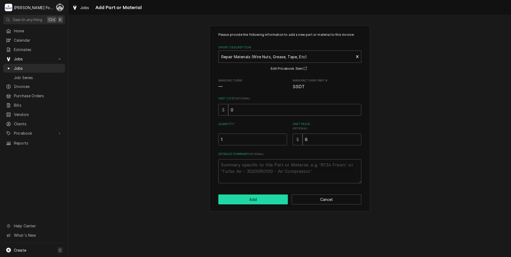
click at [256, 199] on button "Add" at bounding box center [253, 199] width 70 height 10
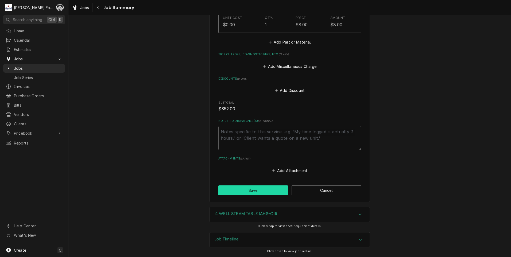
scroll to position [333, 0]
click at [252, 191] on button "Save" at bounding box center [253, 190] width 70 height 10
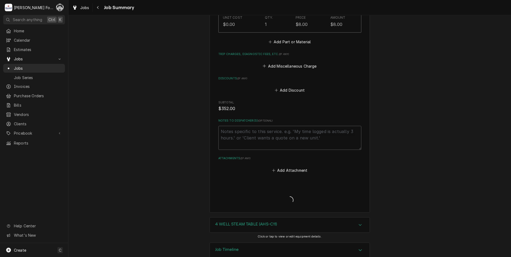
type textarea "x"
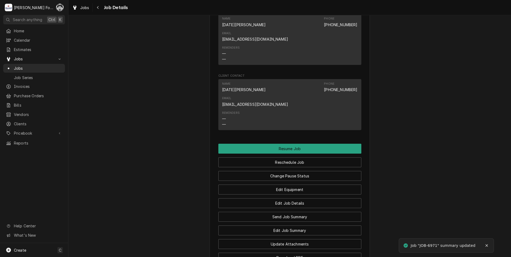
scroll to position [545, 0]
